Goal: Transaction & Acquisition: Purchase product/service

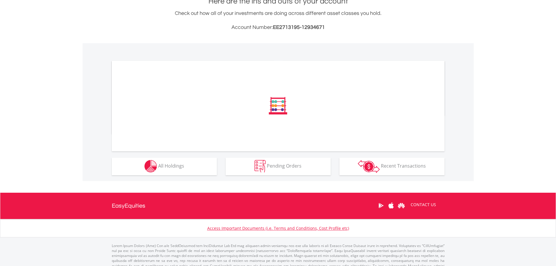
scroll to position [146, 0]
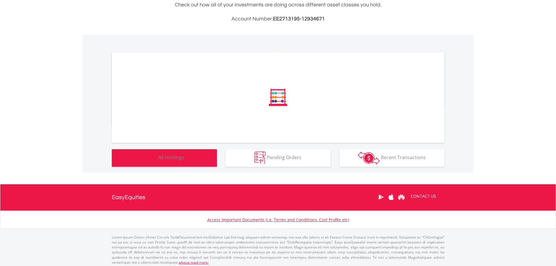
click at [190, 162] on button "Holdings All Holdings" at bounding box center [164, 157] width 105 height 17
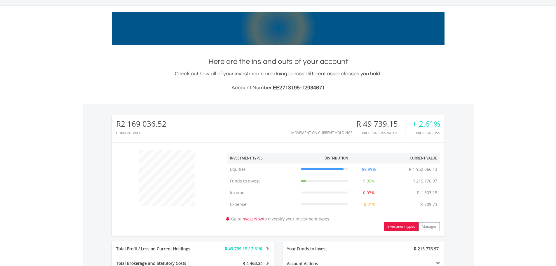
scroll to position [87, 0]
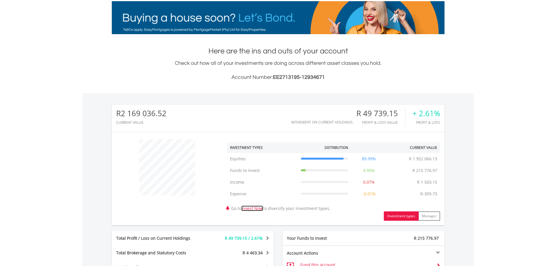
click at [258, 210] on link "Invest Now" at bounding box center [252, 208] width 22 height 6
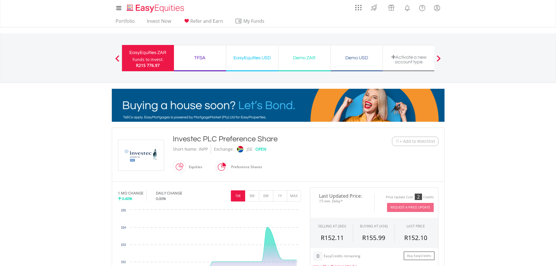
click at [116, 57] on span at bounding box center [117, 58] width 4 height 6
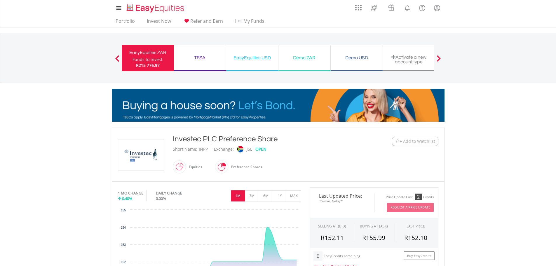
click at [117, 59] on span at bounding box center [117, 58] width 4 height 6
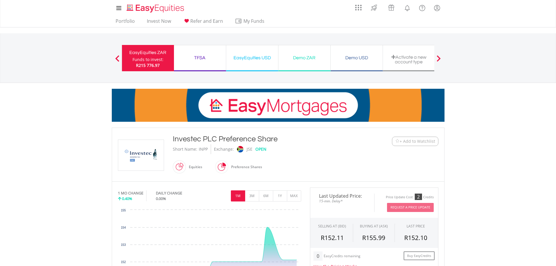
click at [141, 55] on div "EasyEquities ZAR" at bounding box center [147, 52] width 45 height 8
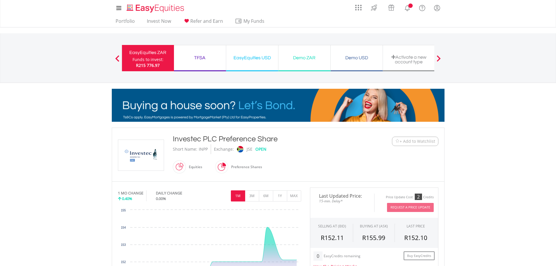
click at [143, 55] on div "EasyEquities ZAR" at bounding box center [147, 52] width 45 height 8
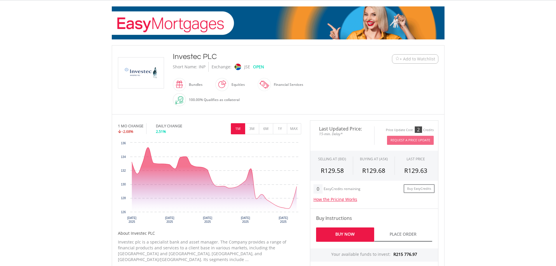
scroll to position [87, 0]
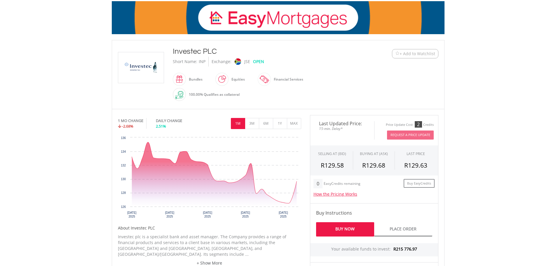
click at [346, 228] on link "Buy Now" at bounding box center [345, 229] width 58 height 14
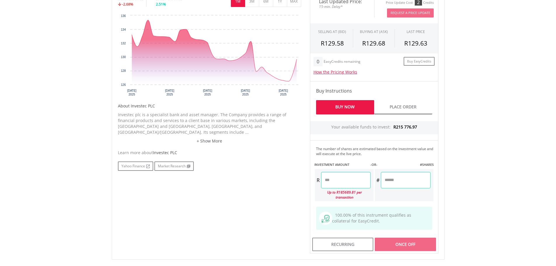
scroll to position [233, 0]
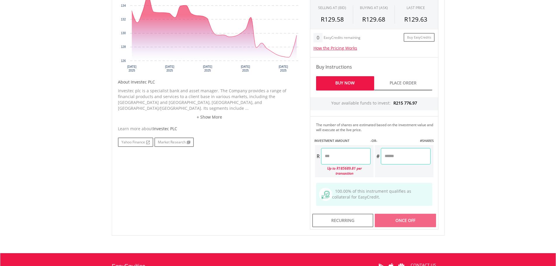
click at [395, 158] on input "number" at bounding box center [406, 156] width 50 height 16
type input "****"
click at [402, 215] on div "Last Updated Price: 15-min. Delay* Price Update Cost: 2 Credits Request A Price…" at bounding box center [373, 99] width 137 height 260
type input "*********"
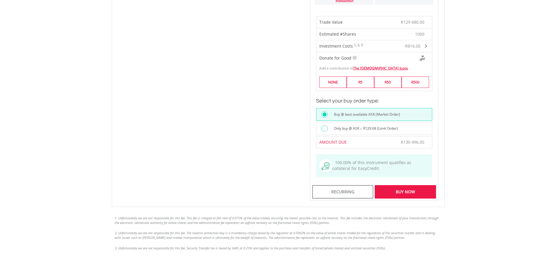
scroll to position [408, 0]
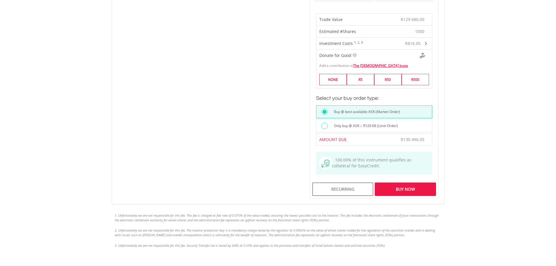
click at [404, 184] on div "Buy Now" at bounding box center [404, 188] width 61 height 13
